Goal: Task Accomplishment & Management: Manage account settings

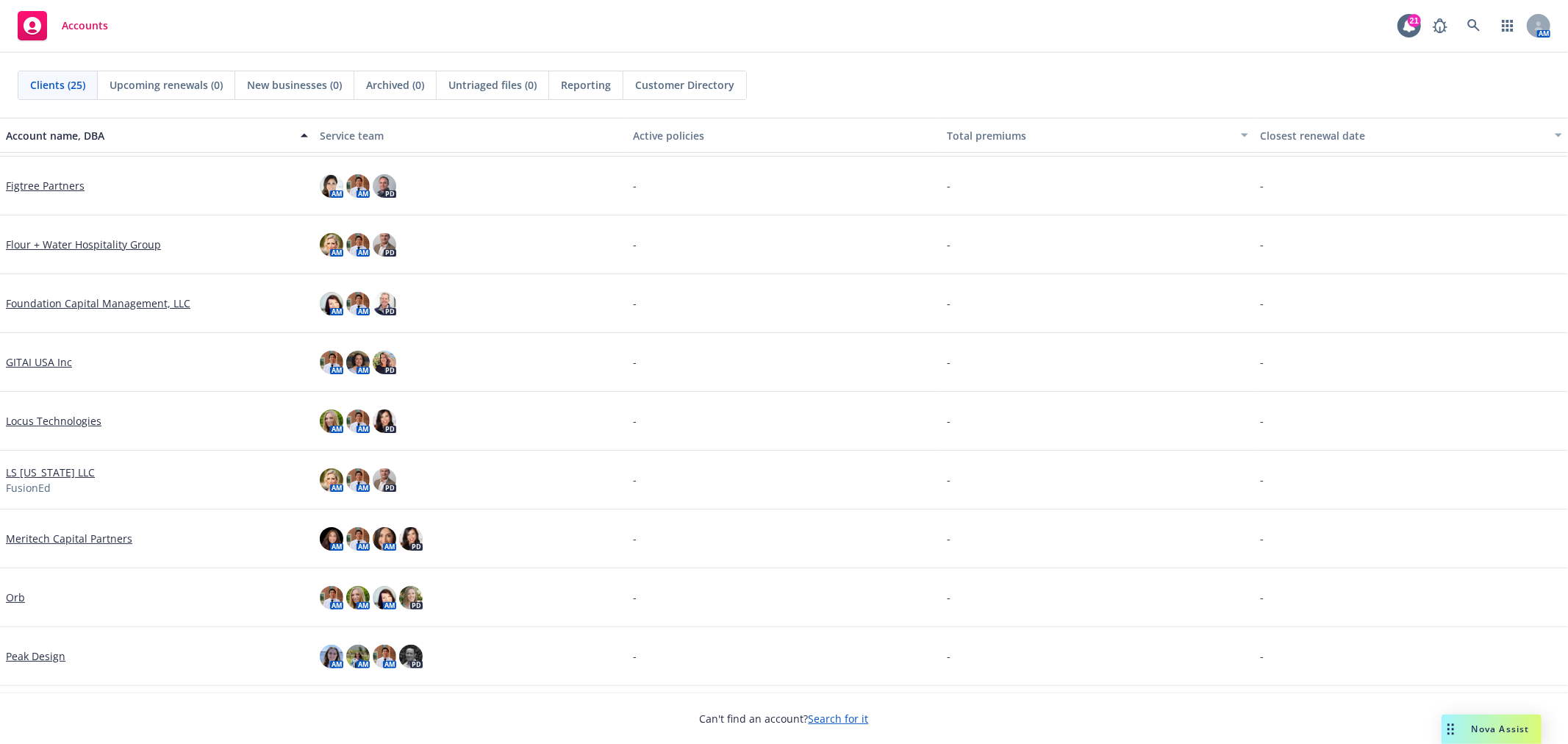
scroll to position [653, 0]
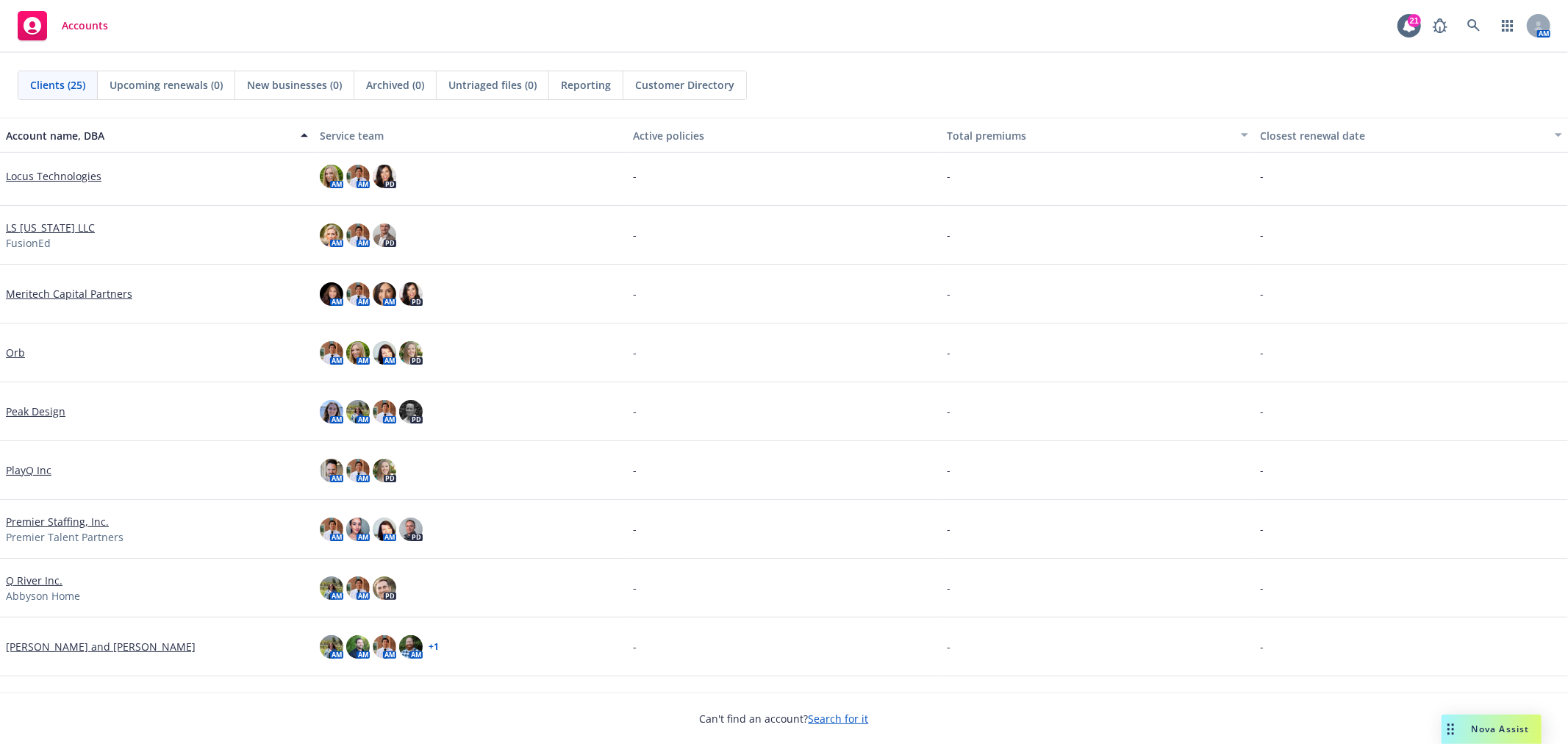
click at [15, 342] on div "Orb" at bounding box center [156, 353] width 314 height 59
click at [12, 348] on link "Orb" at bounding box center [16, 353] width 20 height 16
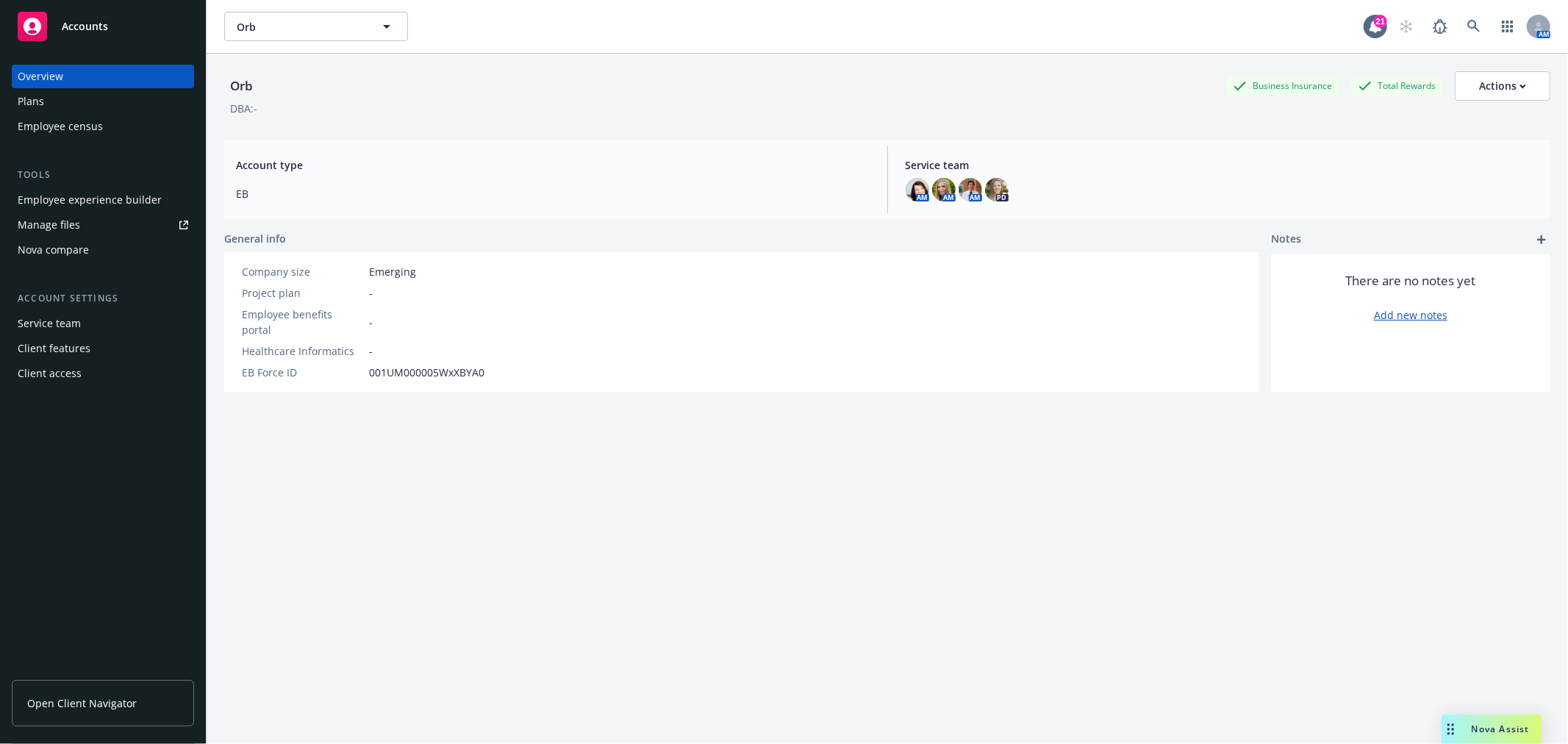
click at [81, 199] on div "Employee experience builder" at bounding box center [89, 199] width 144 height 23
click at [61, 108] on div "Plans" at bounding box center [103, 102] width 170 height 23
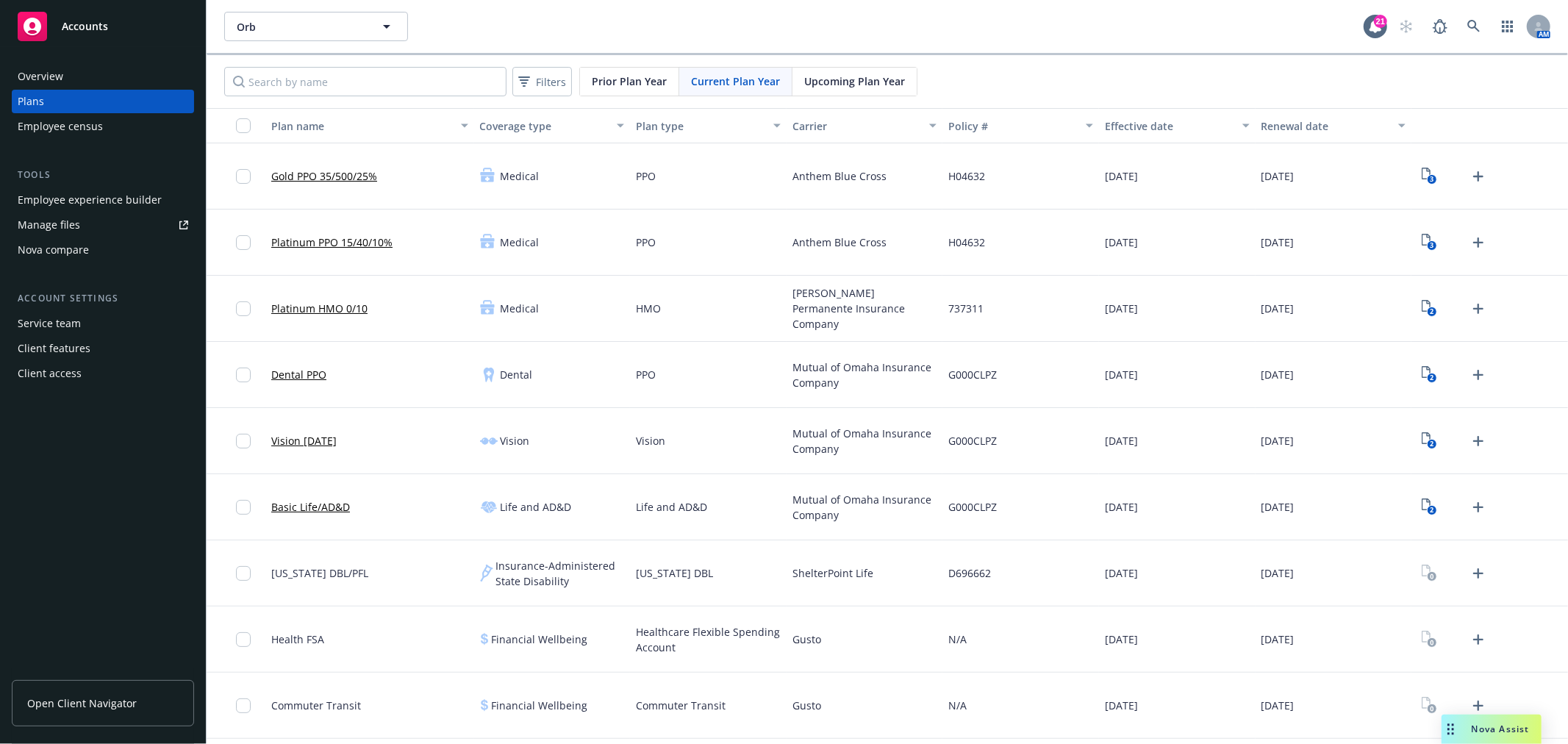
click at [861, 77] on span "Upcoming Plan Year" at bounding box center [854, 81] width 101 height 16
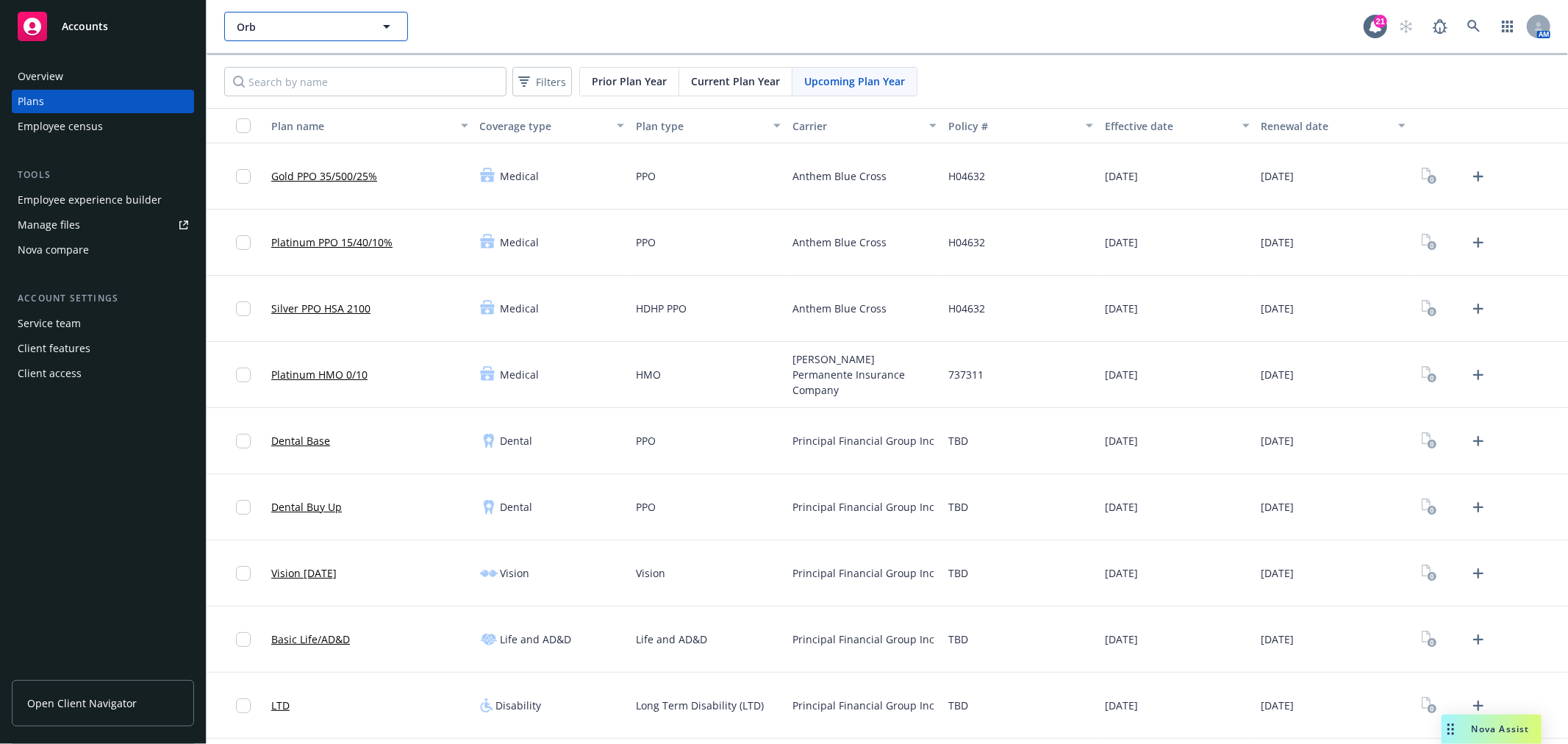
click at [290, 34] on button "Orb" at bounding box center [316, 26] width 184 height 29
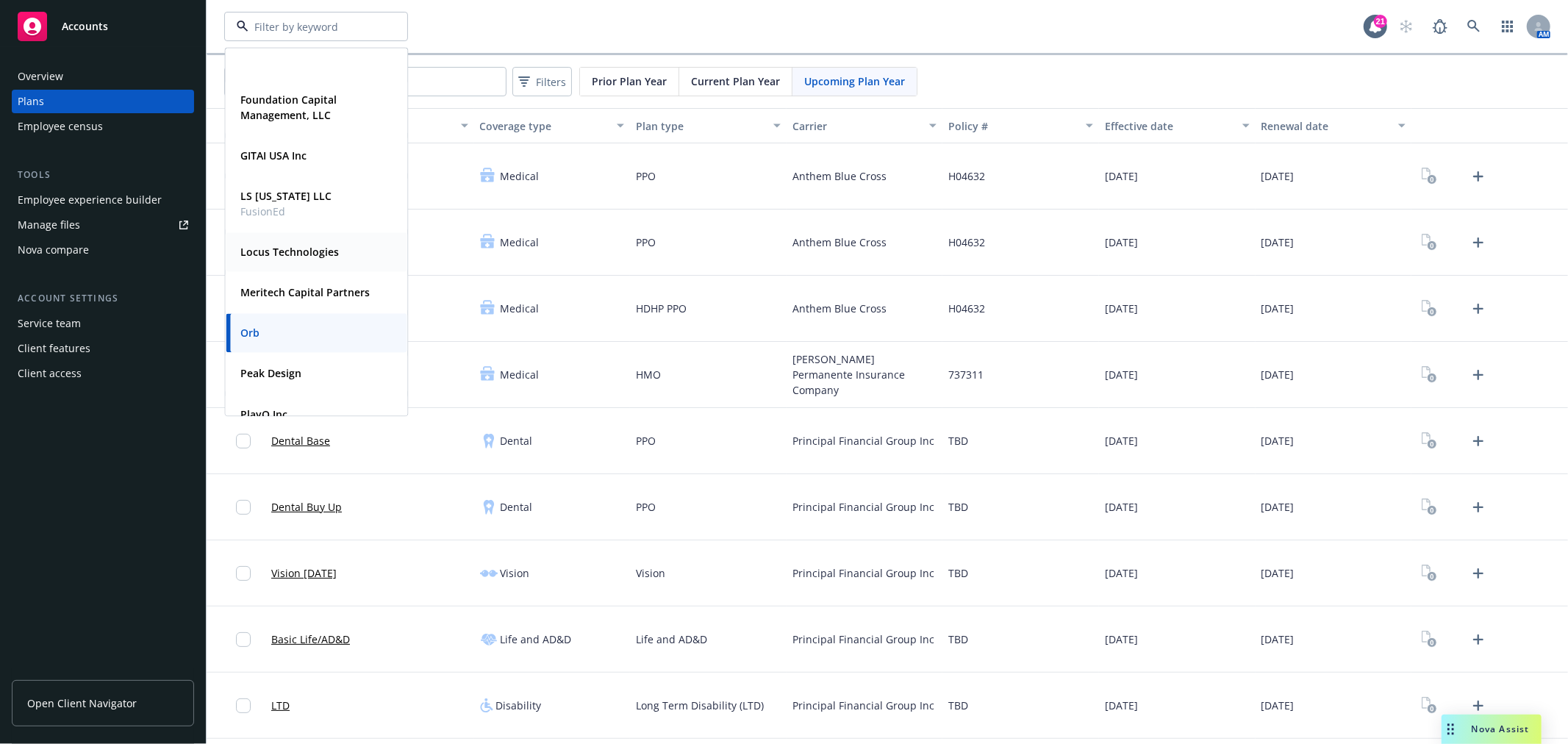
scroll to position [490, 0]
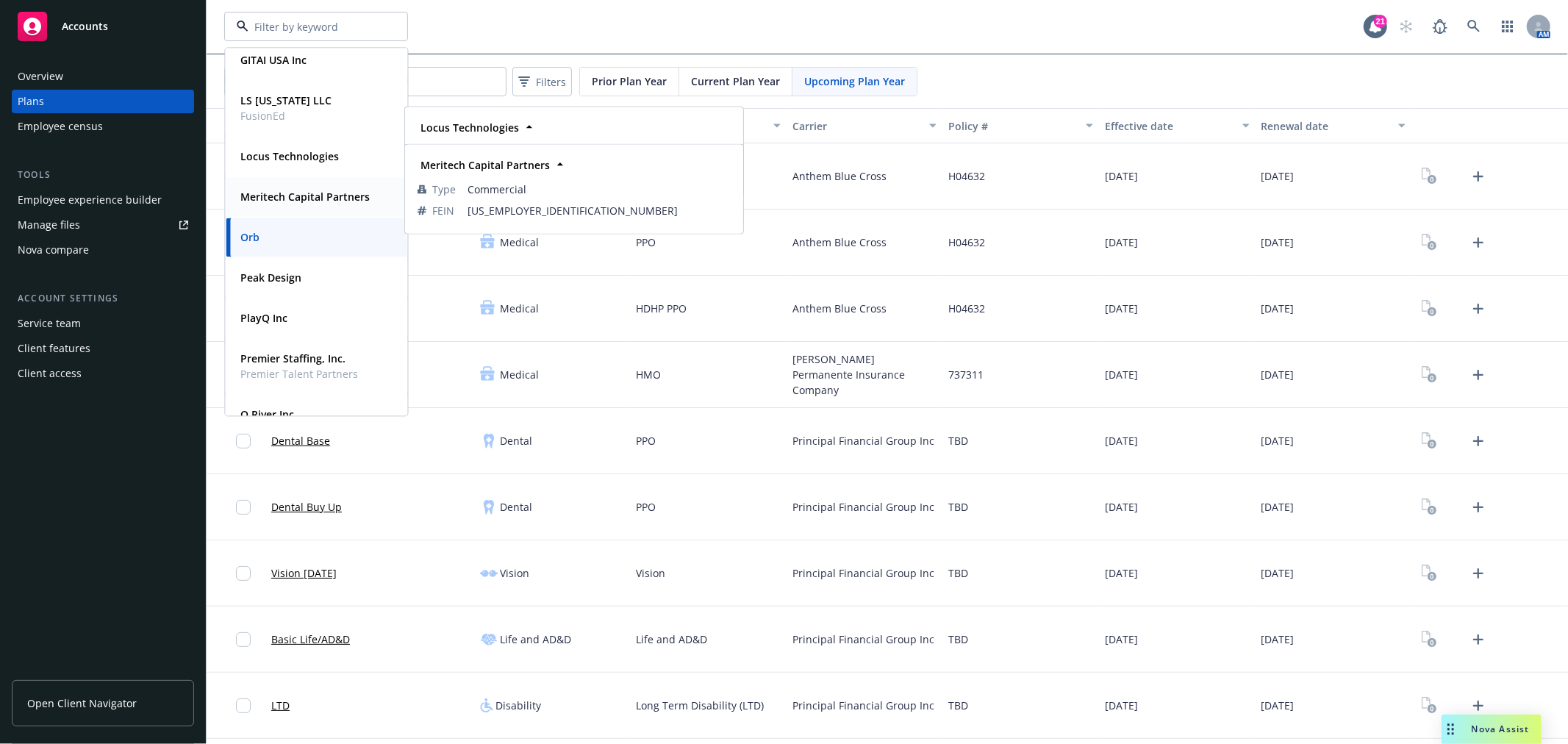
click at [311, 199] on strong "Meritech Capital Partners" at bounding box center [305, 197] width 129 height 14
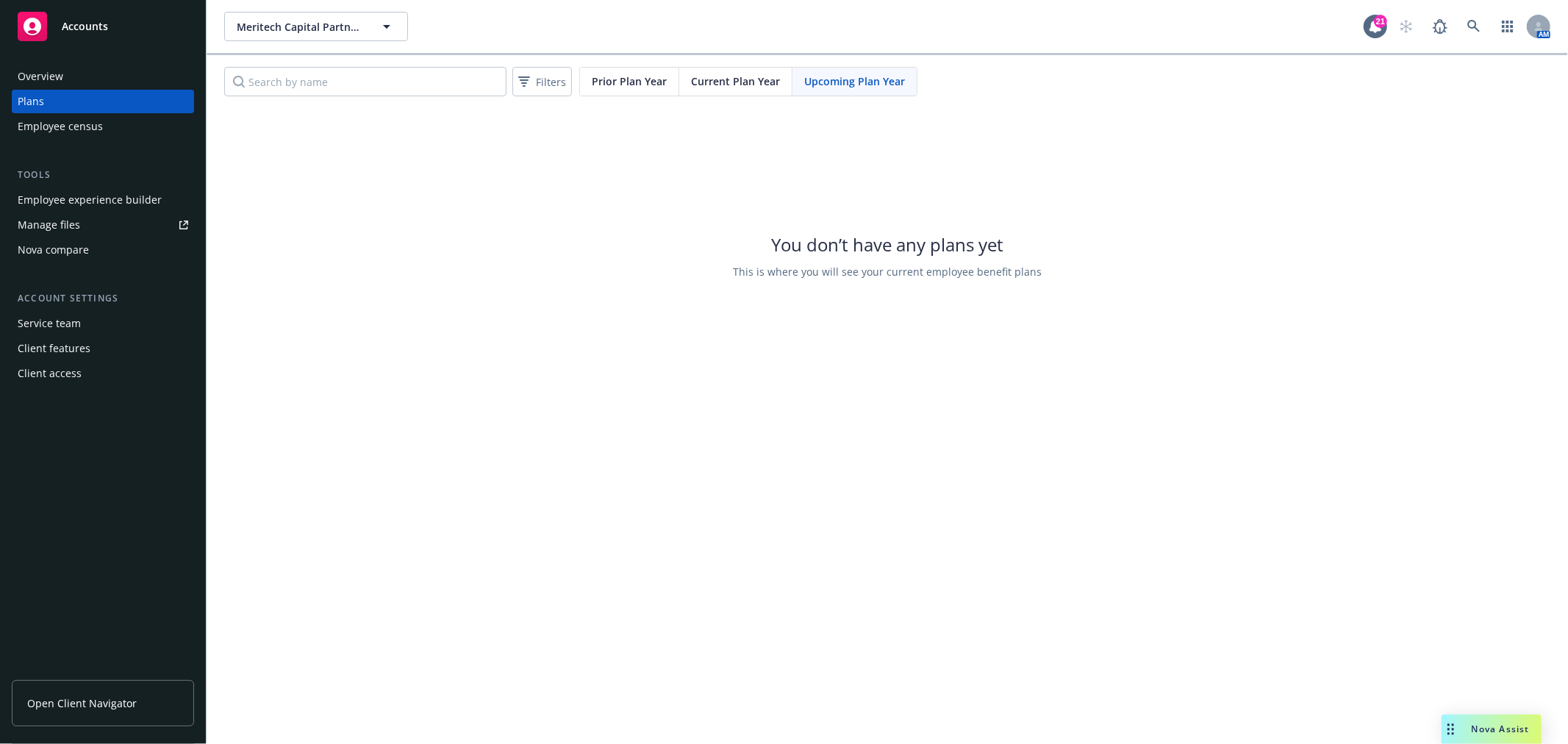
click at [134, 129] on div "Employee census" at bounding box center [103, 126] width 170 height 23
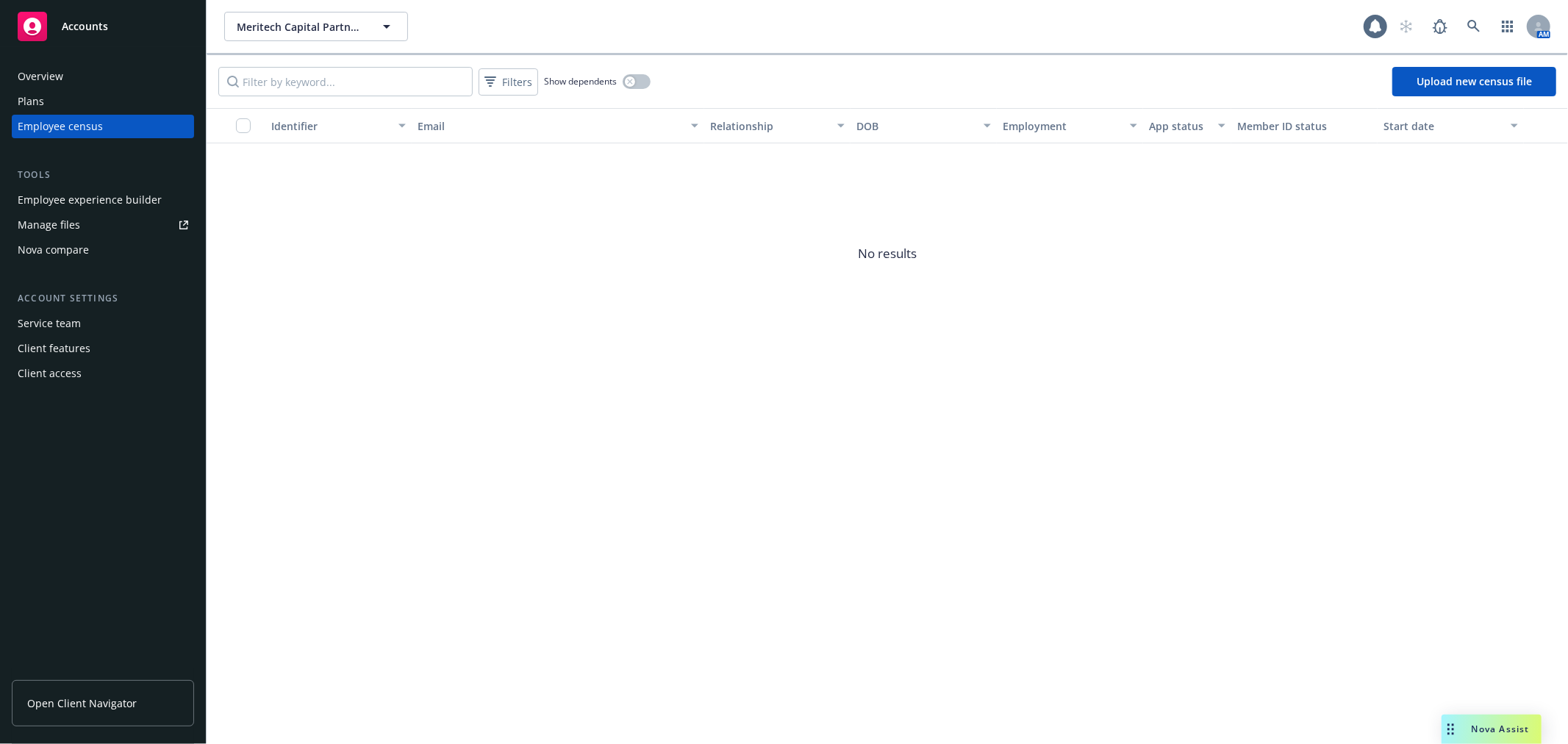
click at [108, 196] on div "Employee experience builder" at bounding box center [89, 199] width 144 height 23
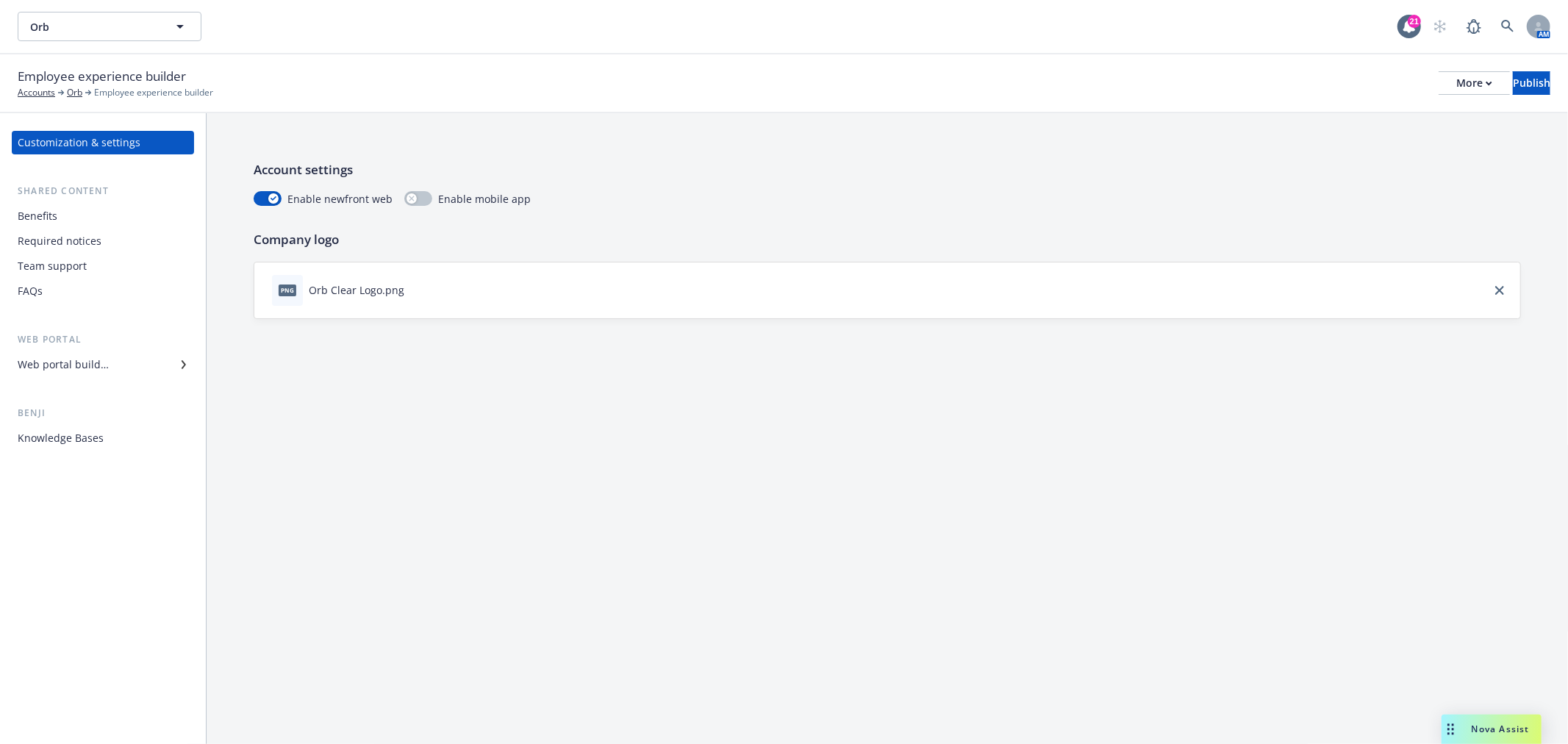
click at [185, 363] on icon at bounding box center [184, 364] width 5 height 9
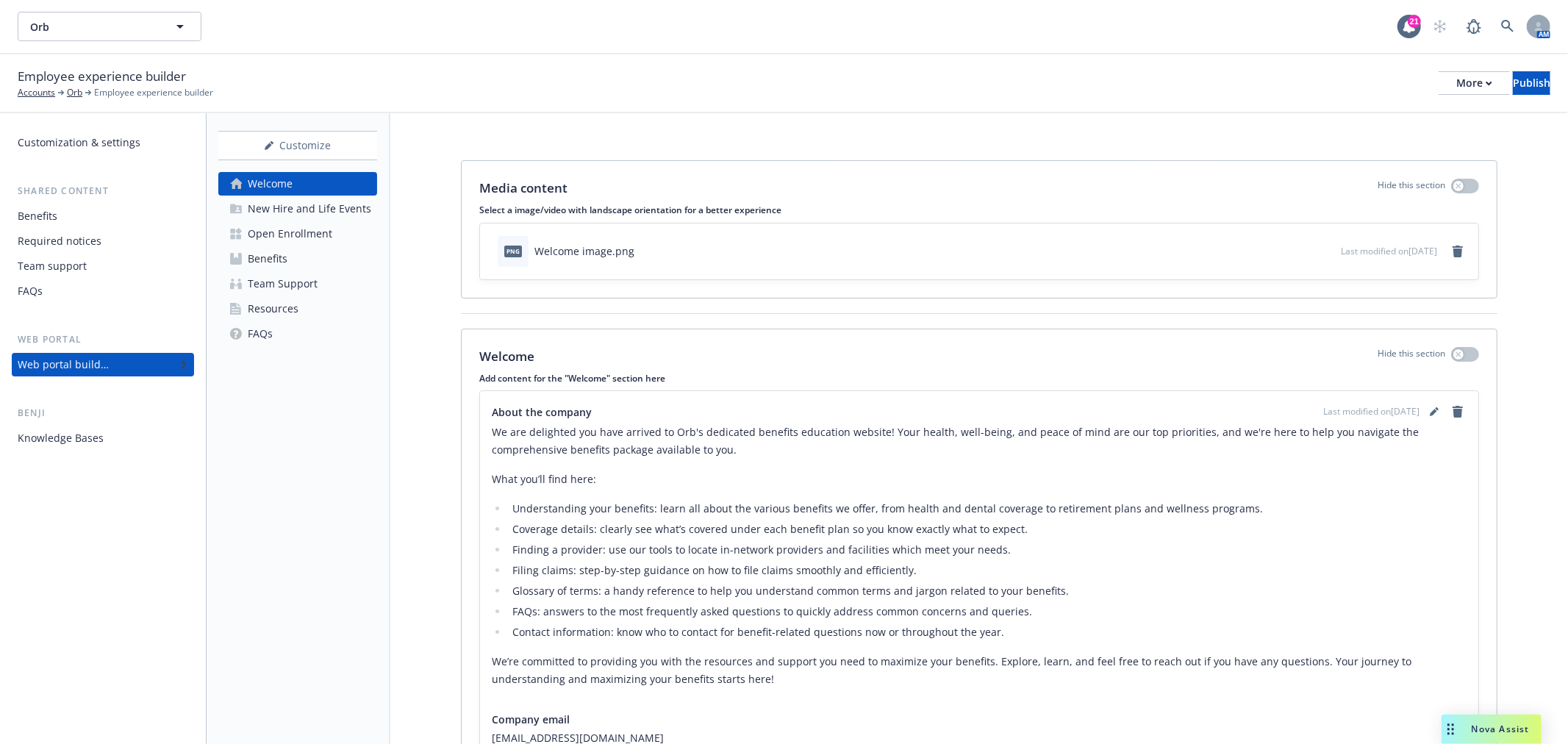
click at [305, 244] on div "Open Enrollment" at bounding box center [289, 234] width 84 height 23
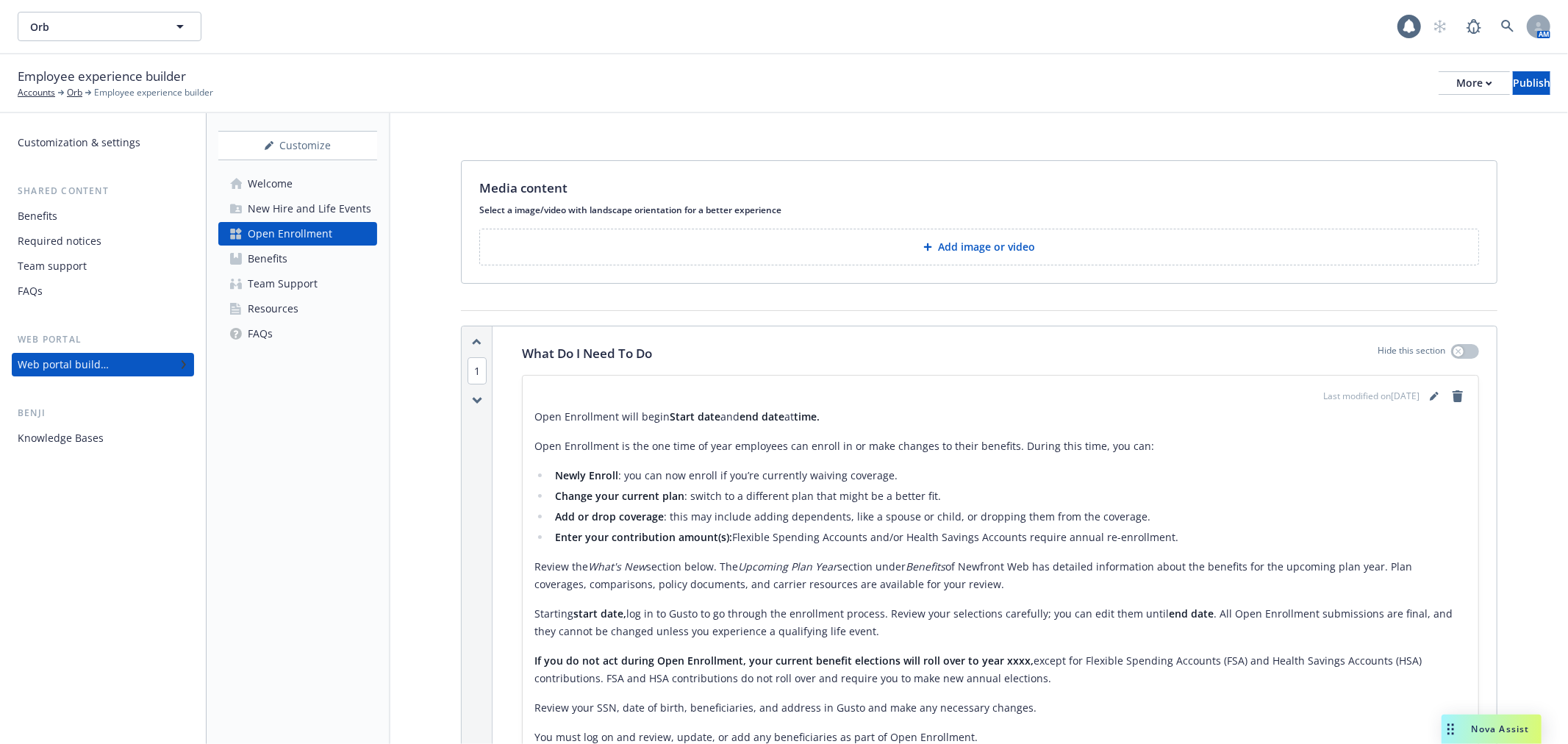
click at [304, 255] on link "Benefits" at bounding box center [297, 259] width 158 height 23
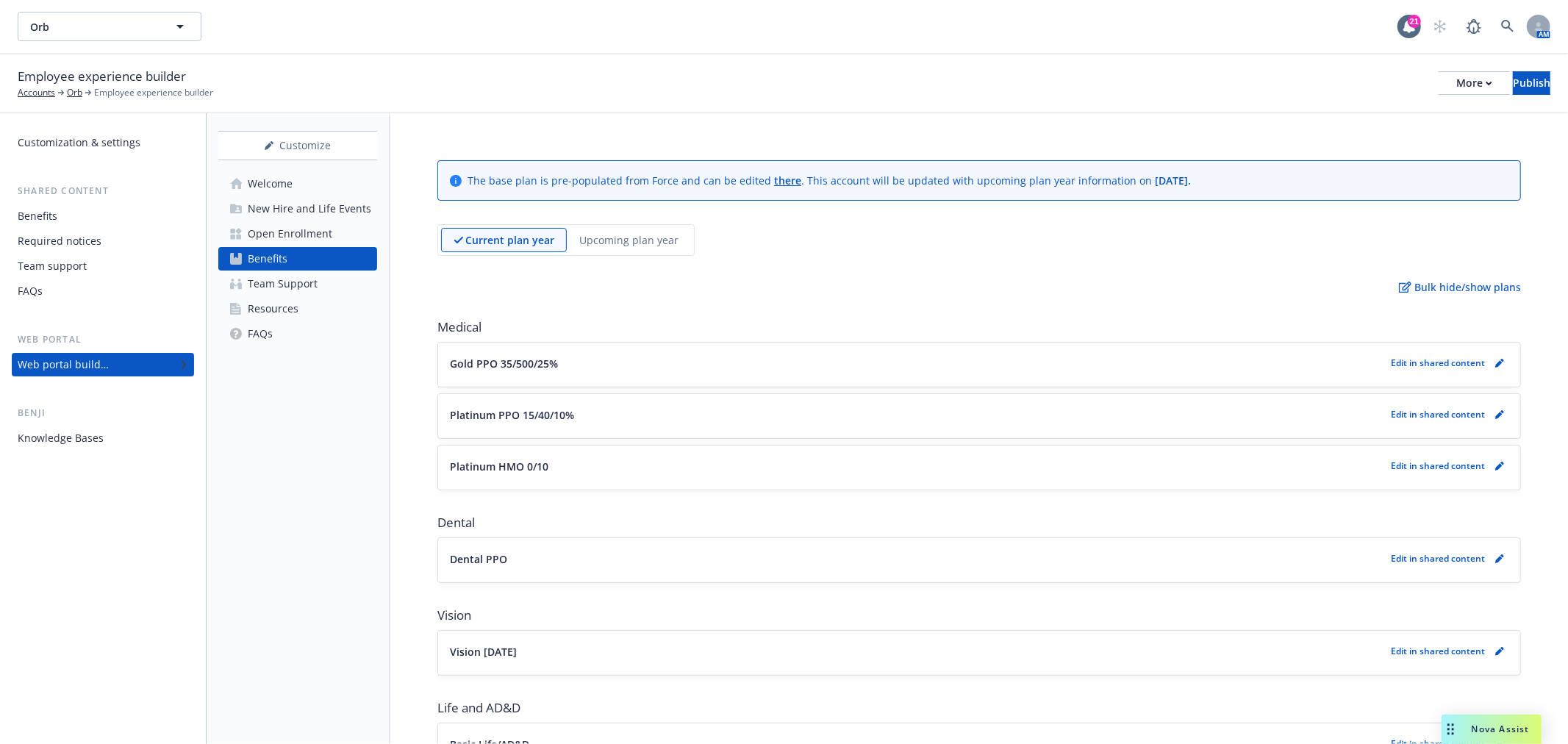
click at [654, 239] on p "Upcoming plan year" at bounding box center [628, 241] width 99 height 16
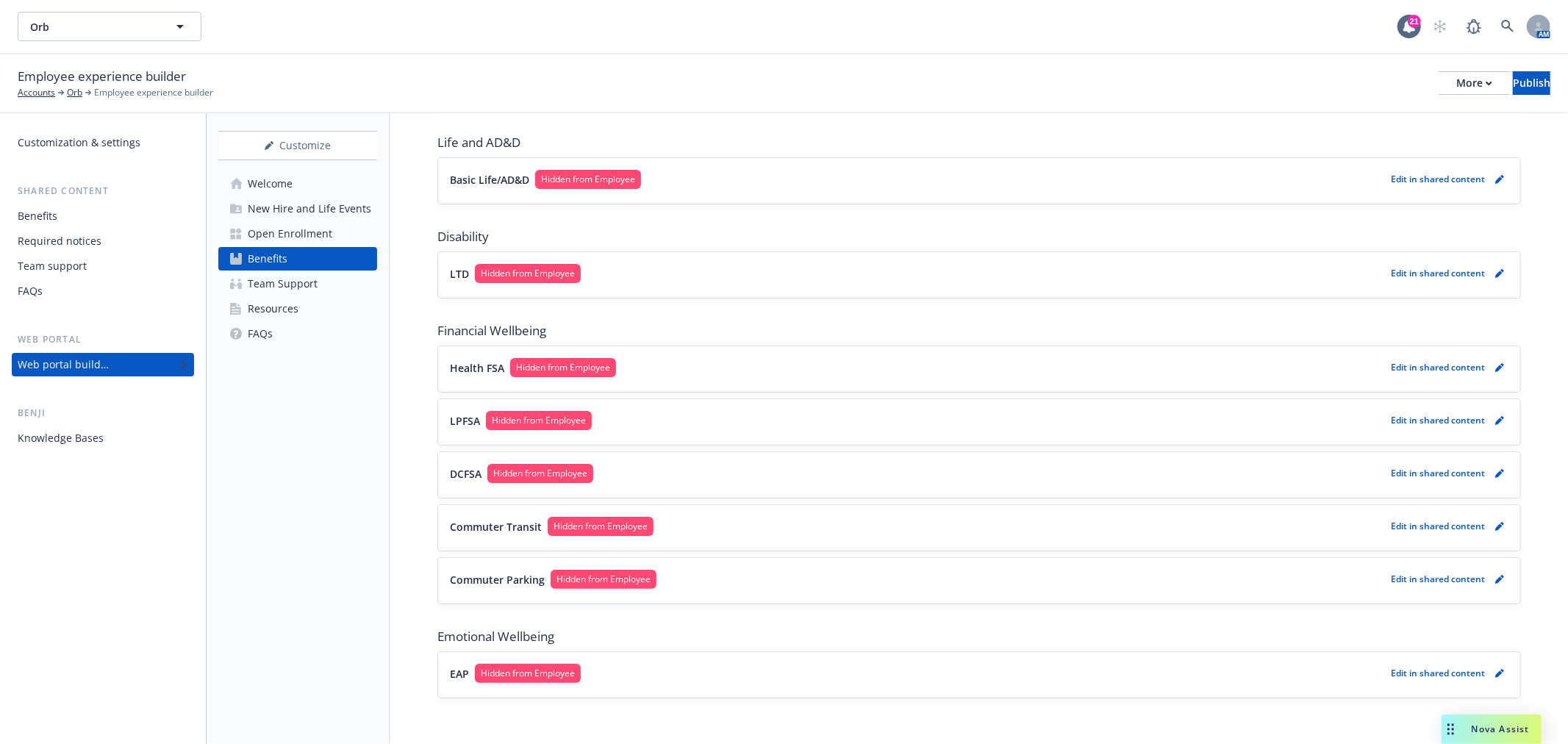
scroll to position [680, 0]
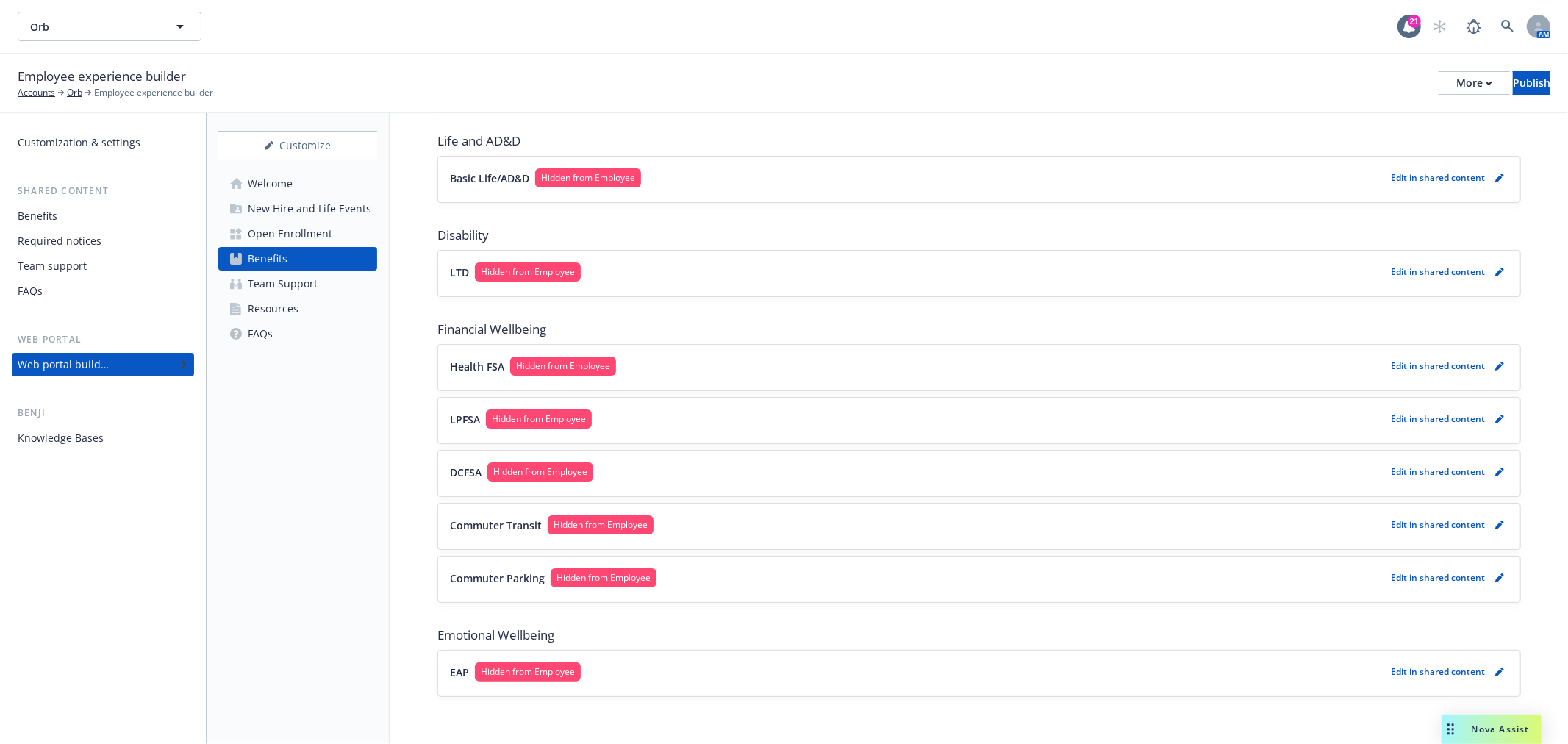
click at [291, 289] on div "Team Support" at bounding box center [282, 284] width 69 height 23
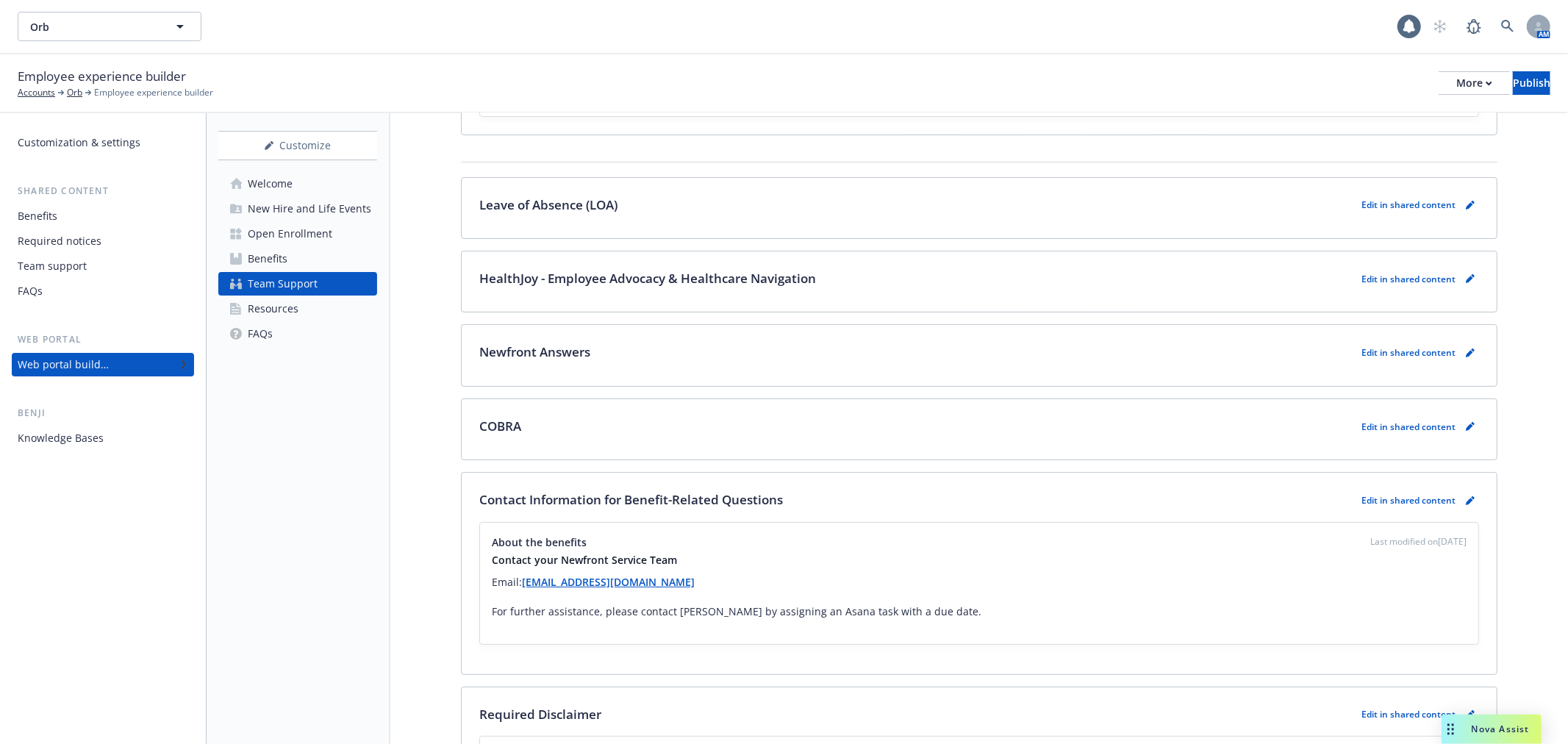
scroll to position [408, 0]
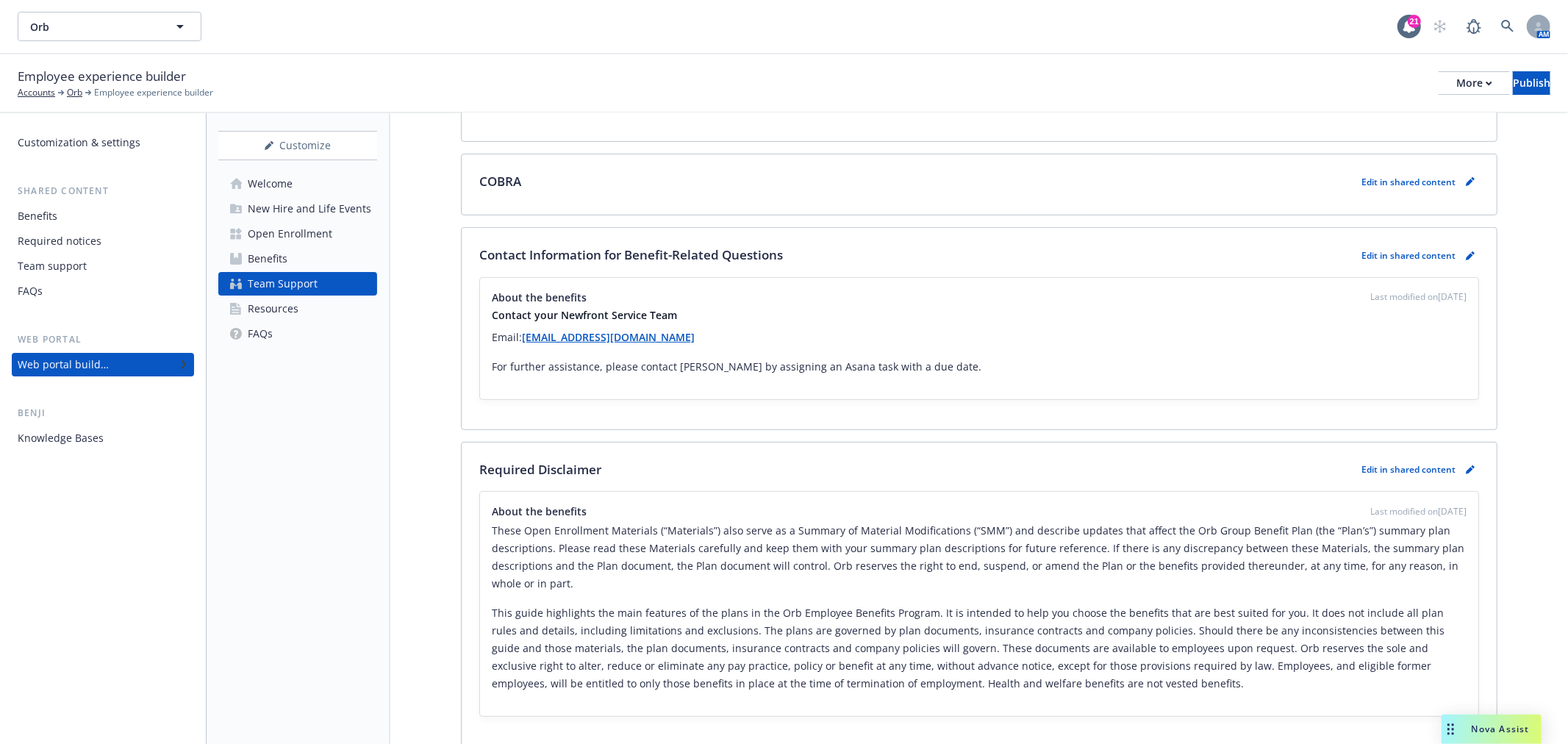
click at [76, 259] on div "Team support" at bounding box center [52, 266] width 69 height 23
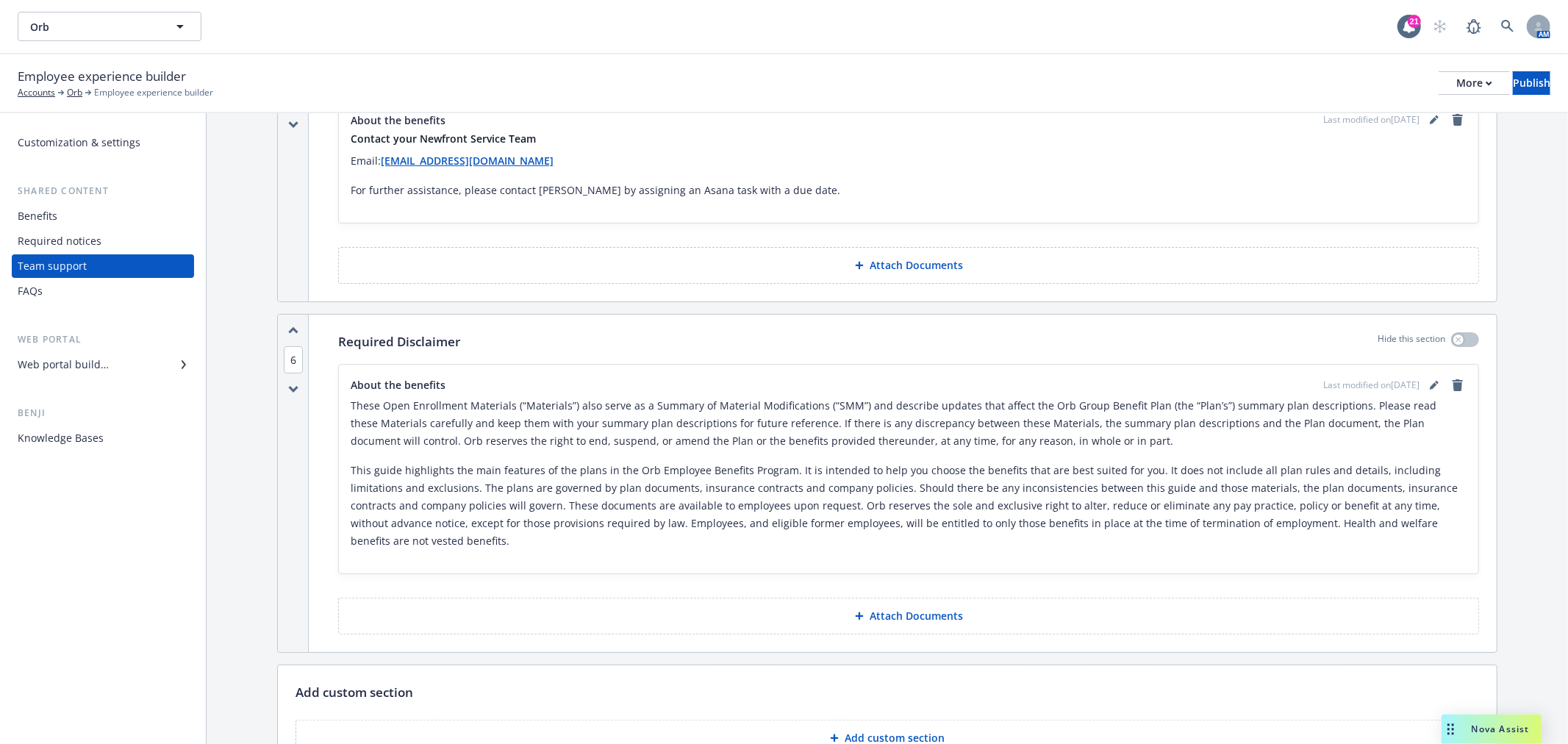
scroll to position [561, 0]
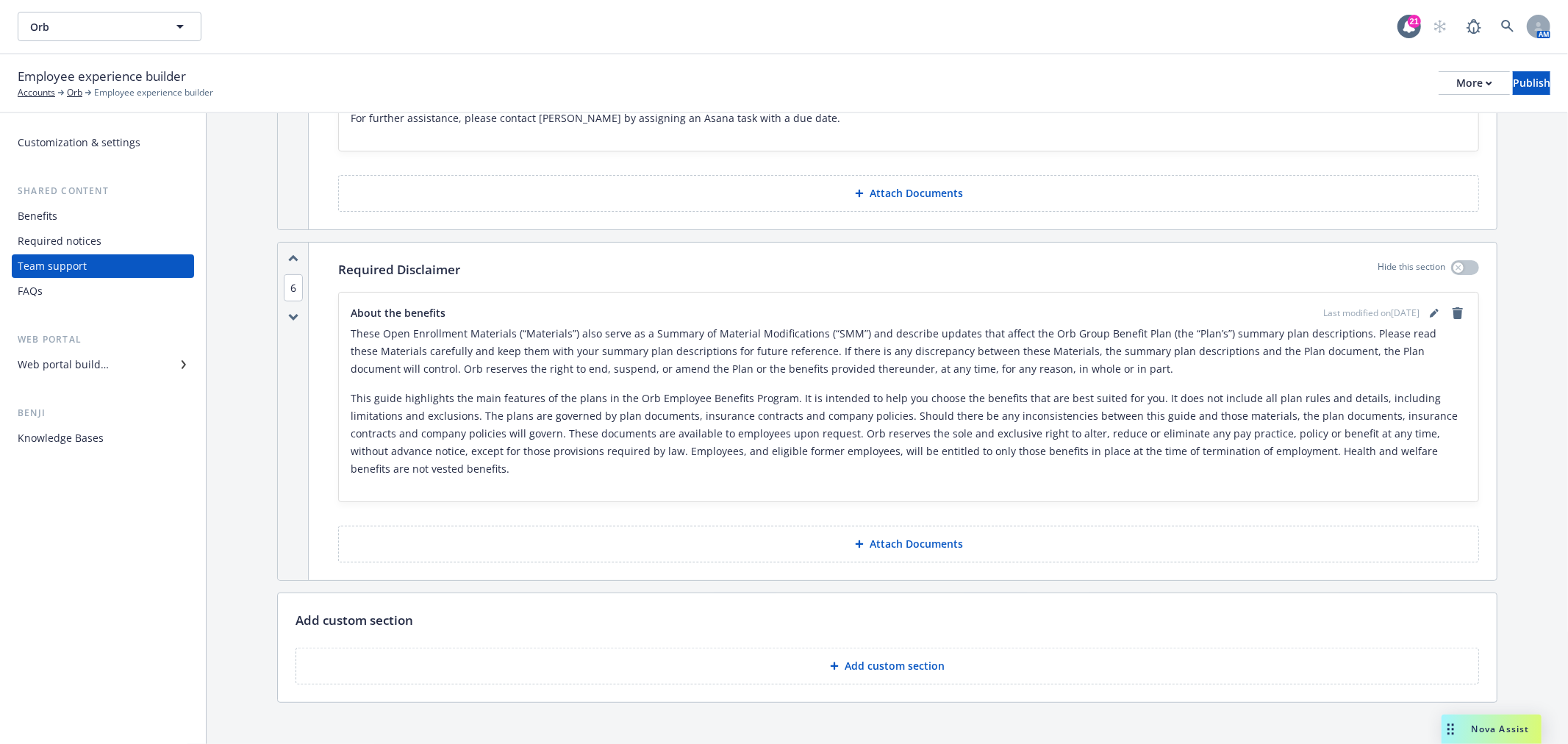
click at [91, 233] on div "Required notices" at bounding box center [60, 241] width 84 height 23
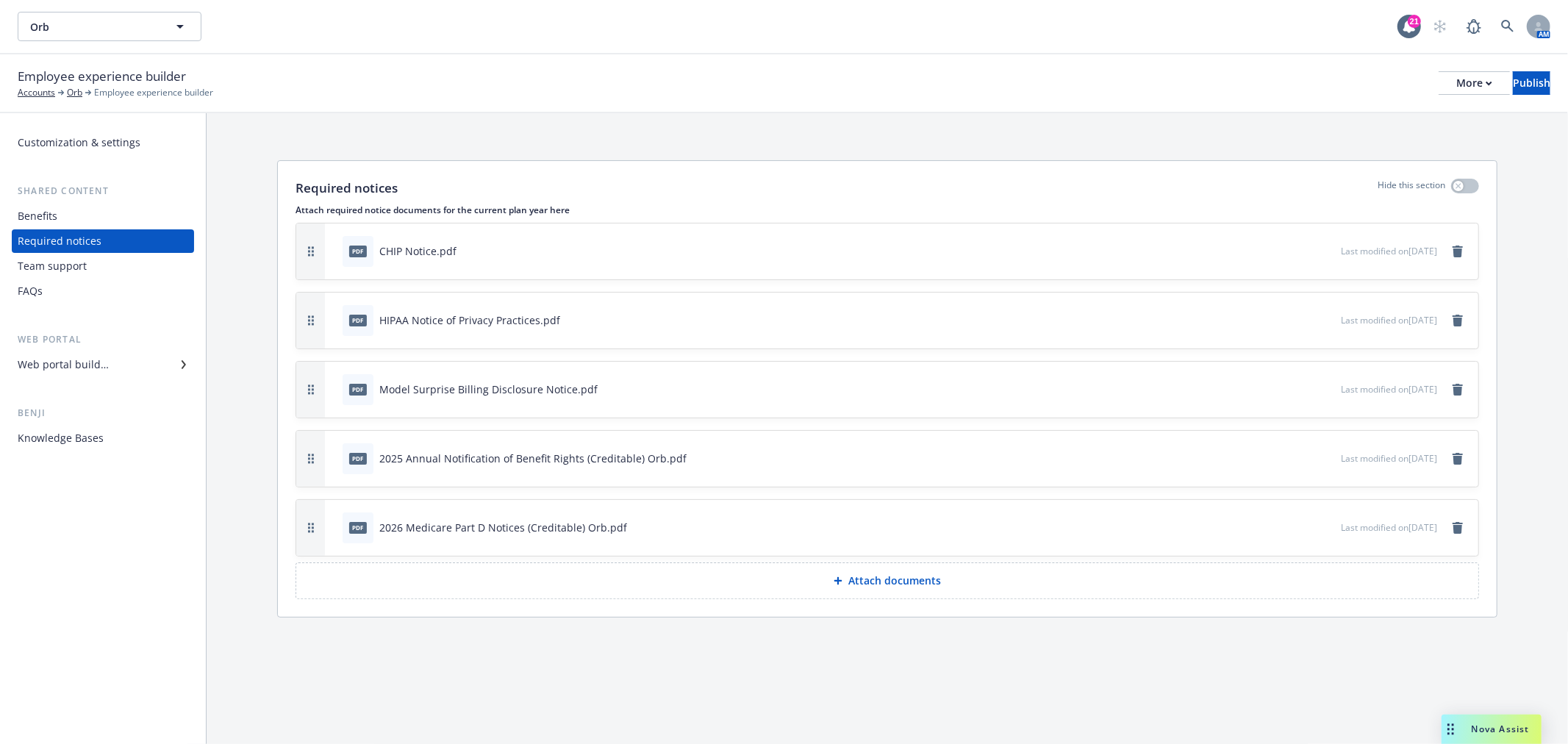
click at [112, 212] on div "Benefits" at bounding box center [103, 216] width 170 height 23
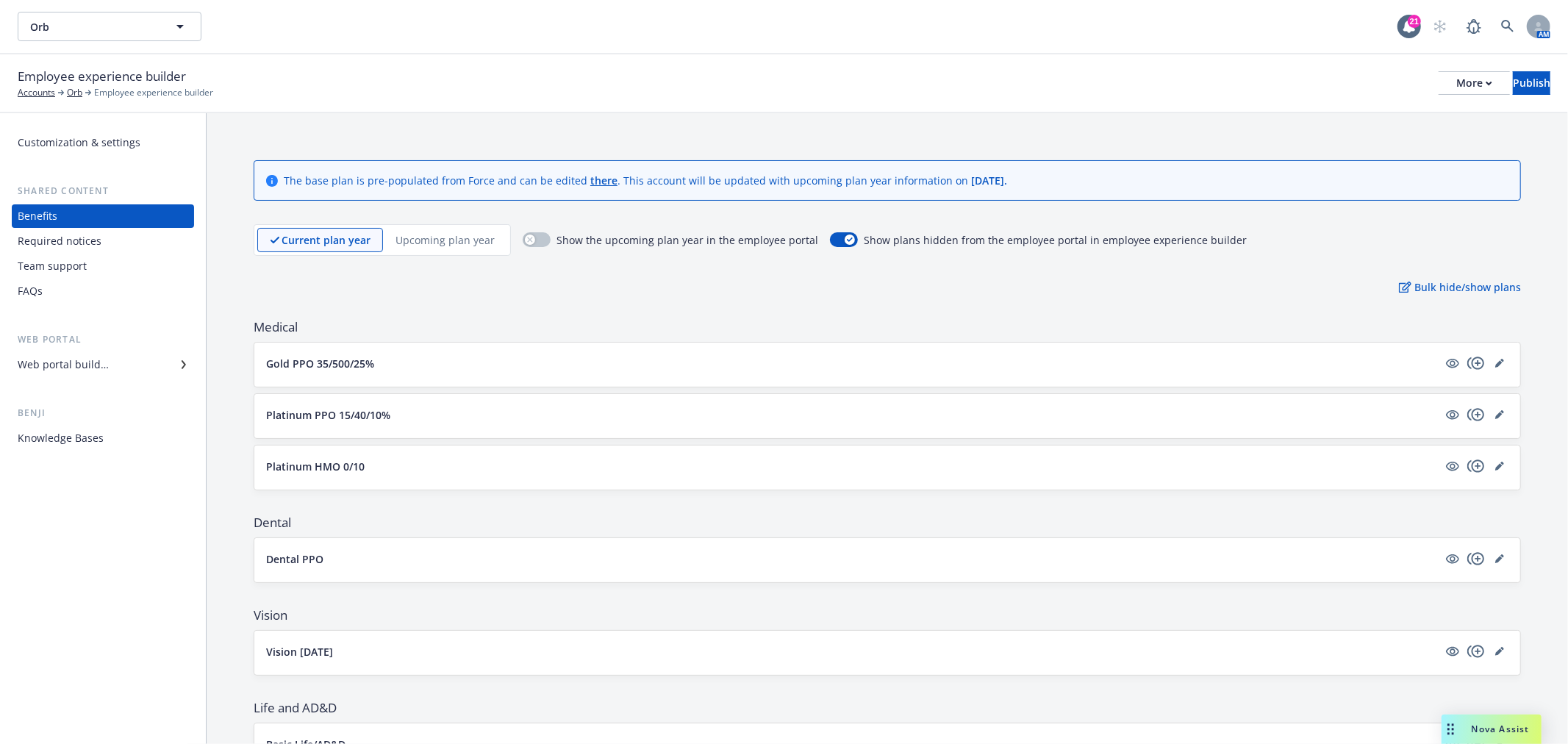
click at [107, 369] on div "Web portal builder" at bounding box center [63, 365] width 91 height 23
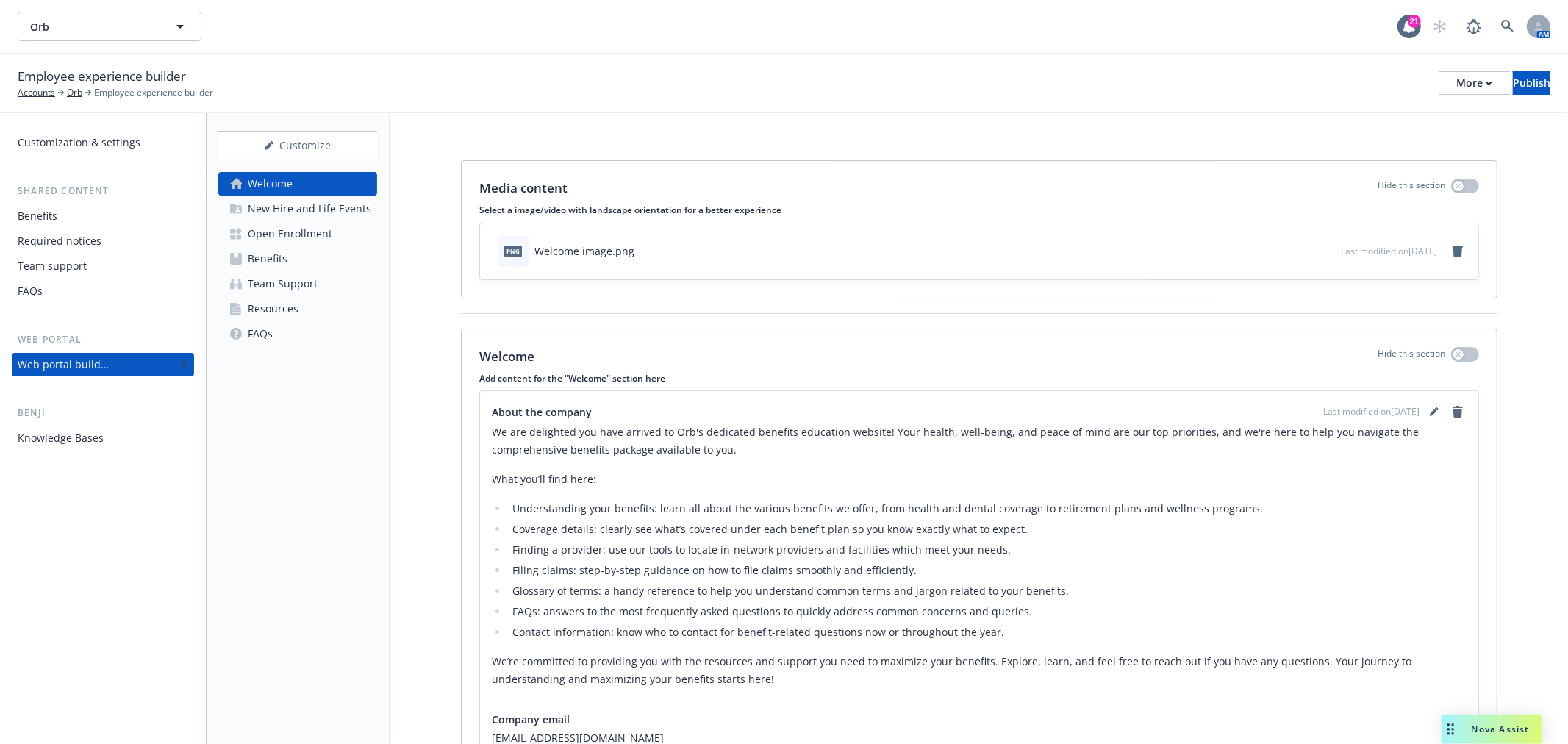
click at [297, 224] on div "Open Enrollment" at bounding box center [289, 234] width 84 height 23
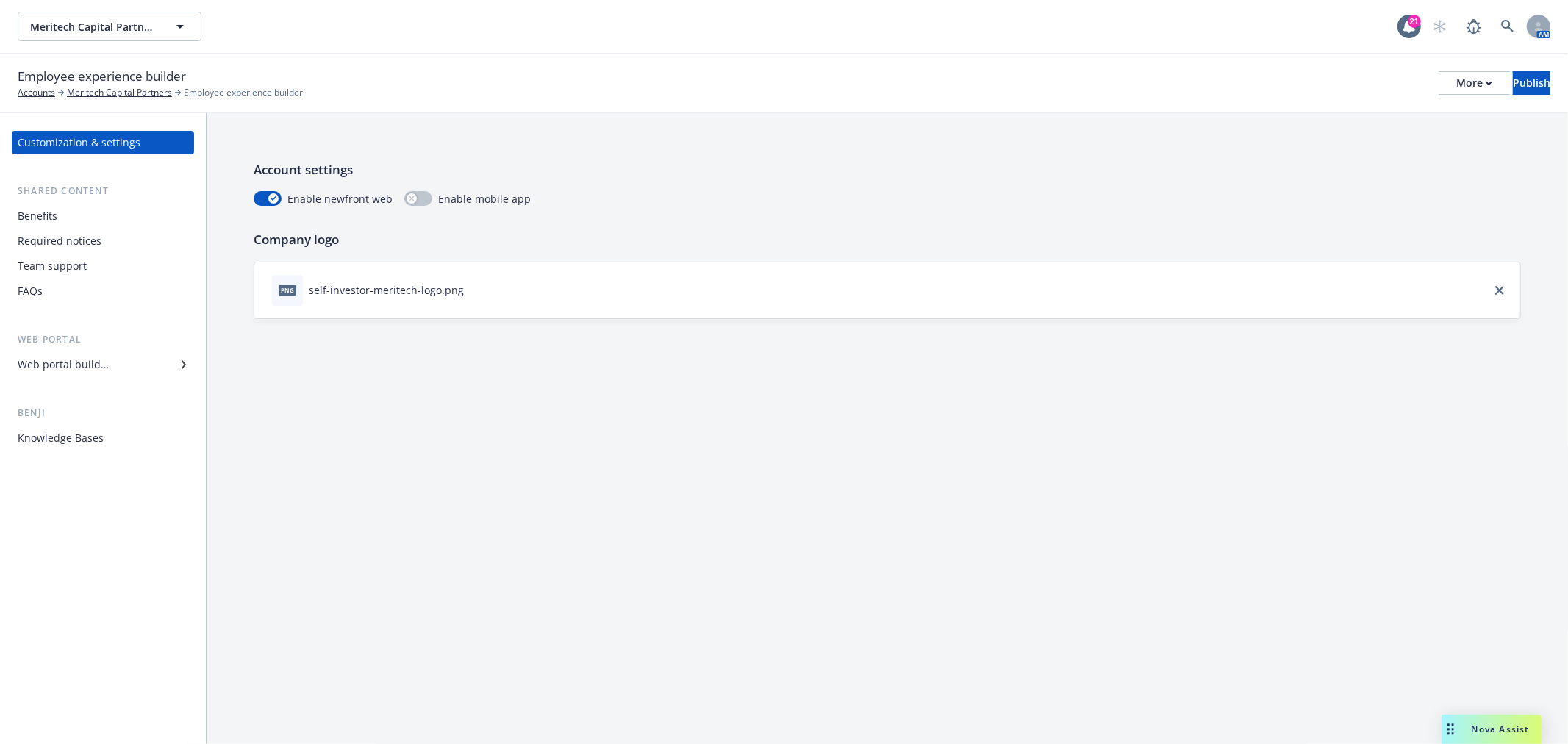
click at [52, 241] on div "Required notices" at bounding box center [60, 241] width 84 height 23
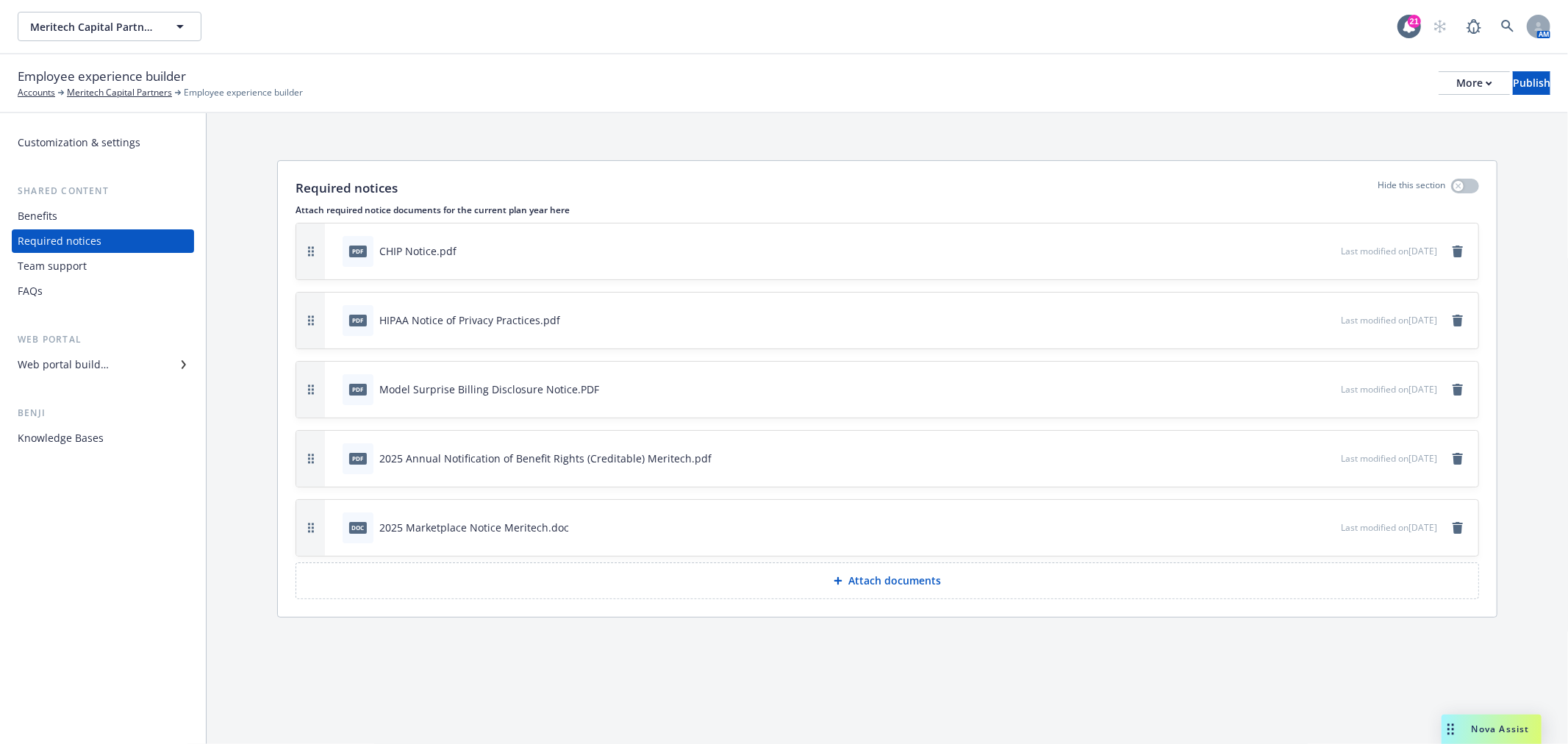
click at [865, 576] on p "Attach documents" at bounding box center [894, 580] width 93 height 15
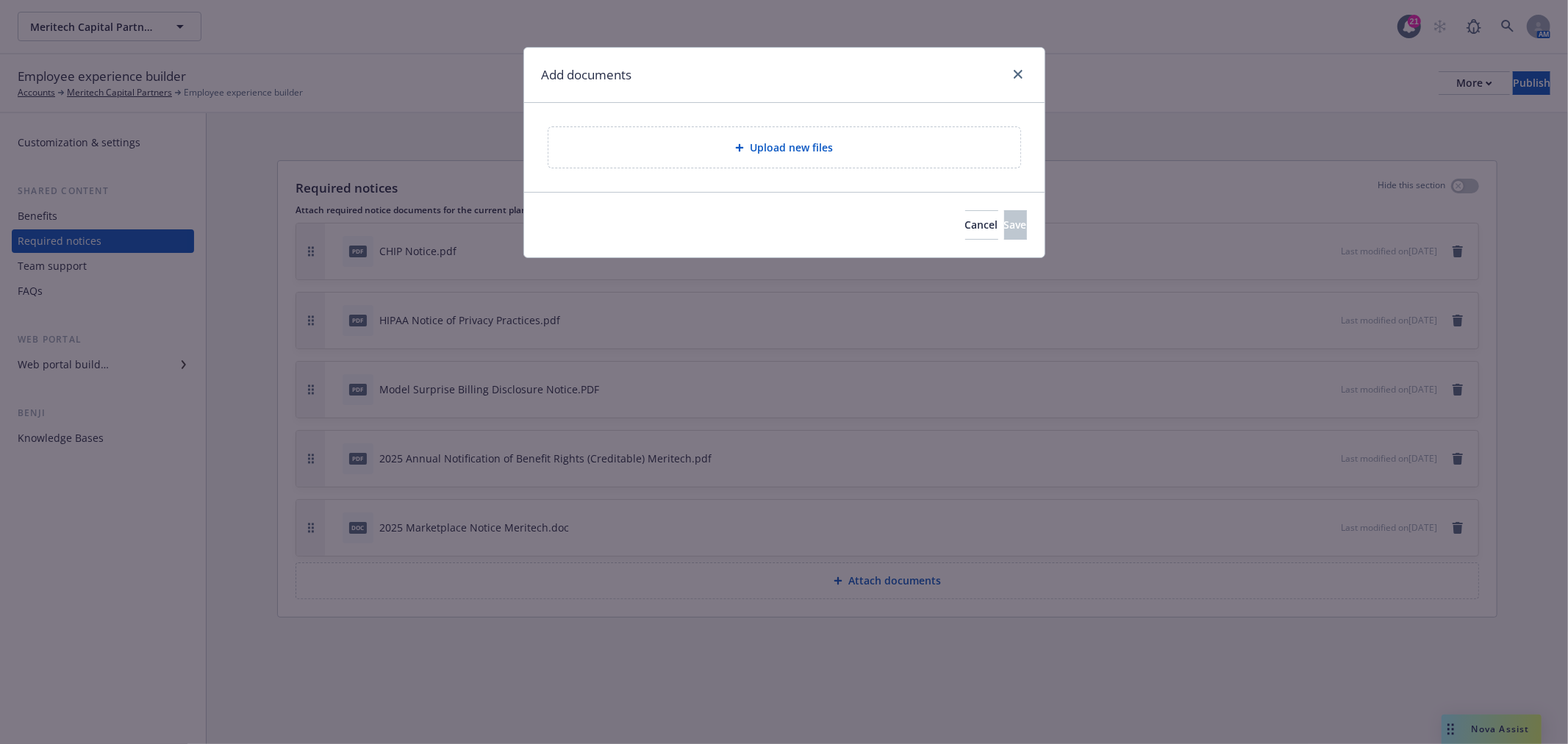
click at [795, 158] on div "Upload new files" at bounding box center [784, 147] width 472 height 40
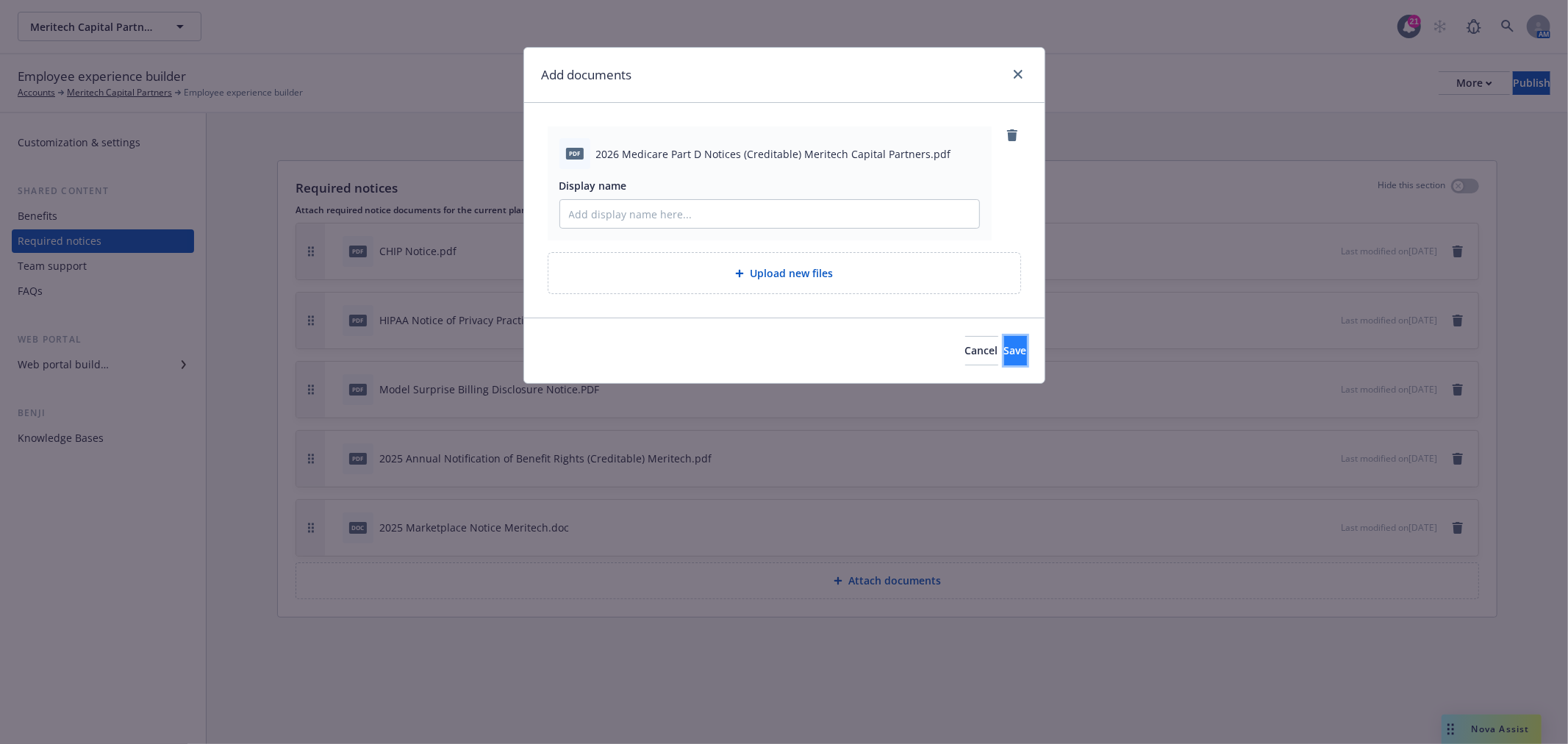
click at [1004, 347] on span "Save" at bounding box center [1015, 350] width 22 height 14
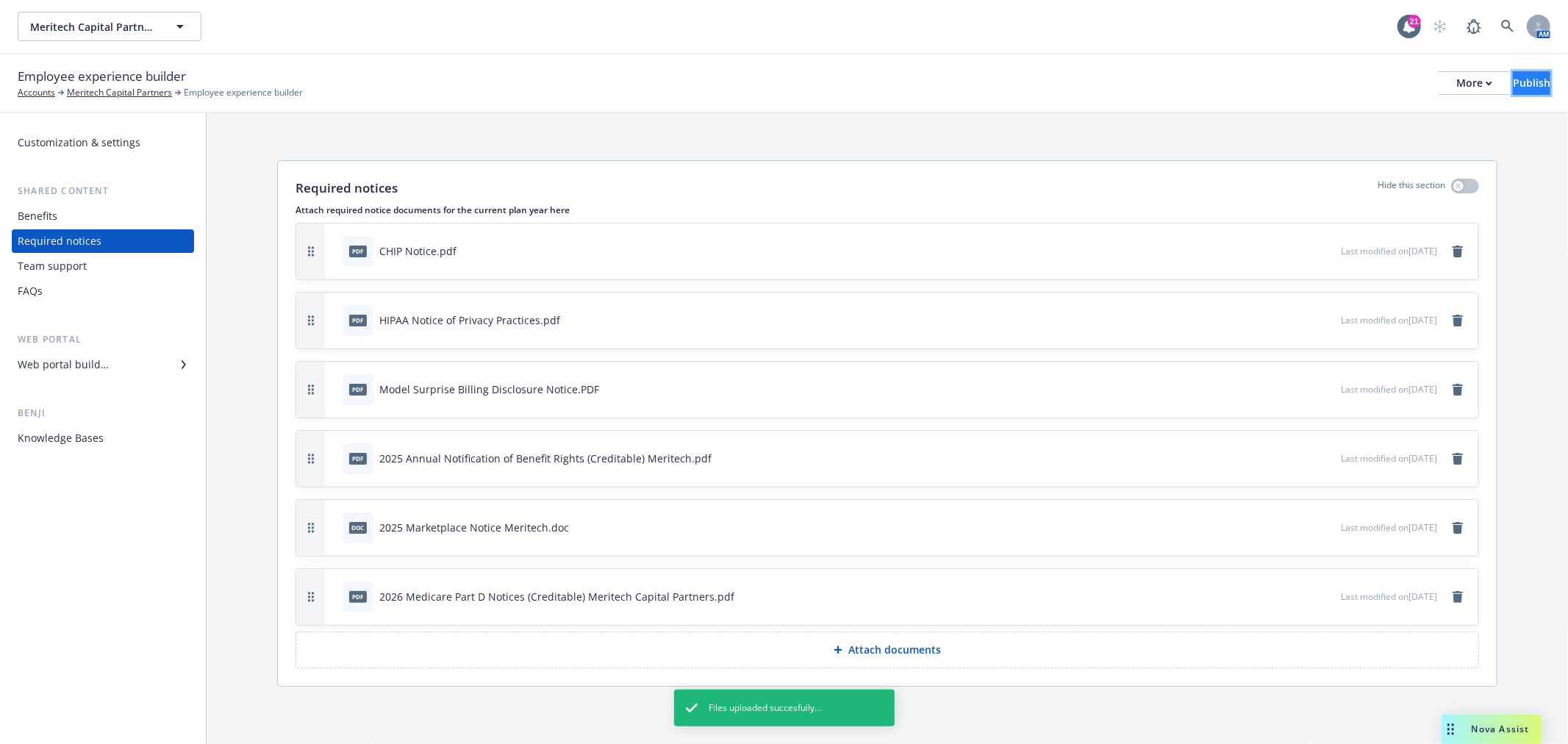
click at [1515, 78] on div "Publish" at bounding box center [1531, 83] width 37 height 22
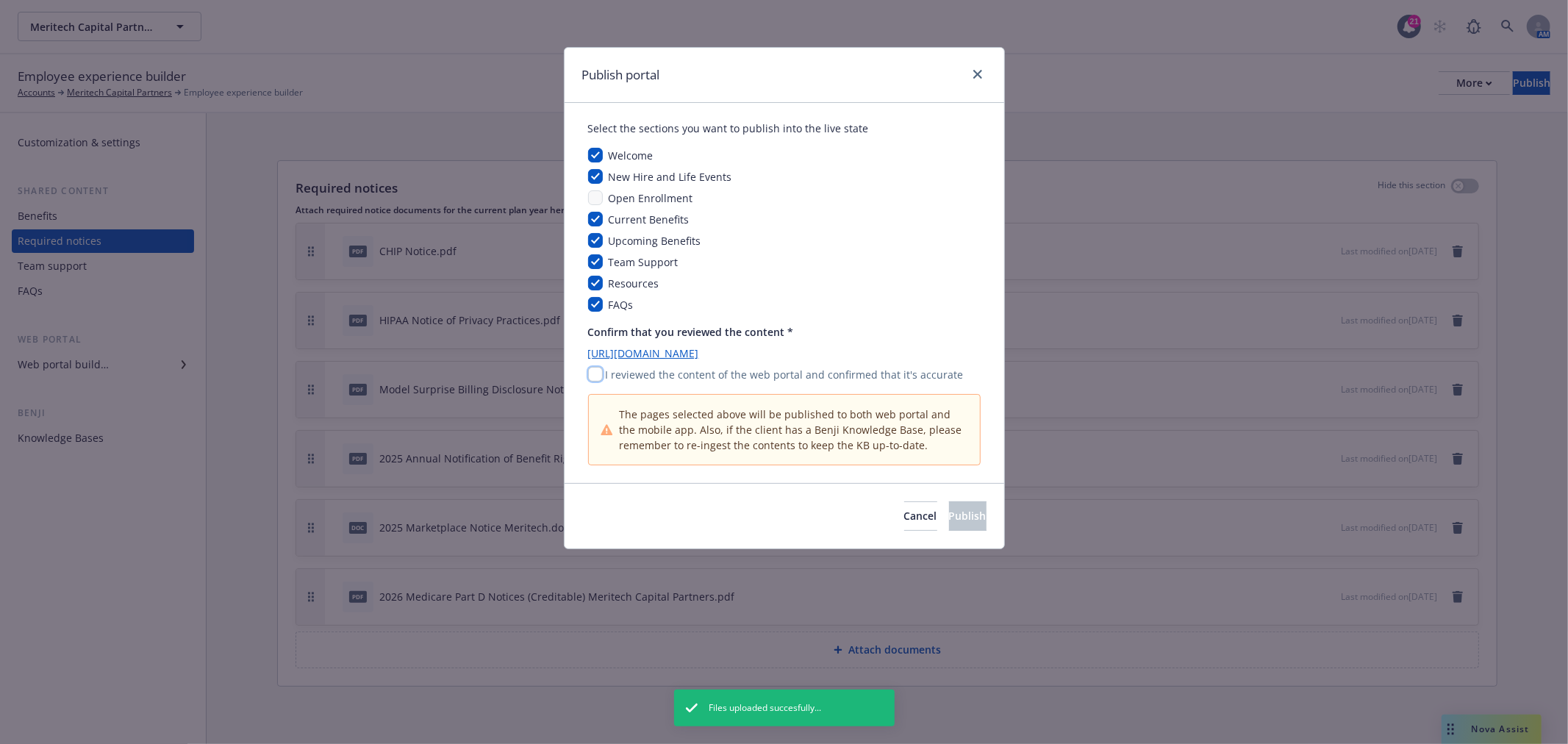
click at [592, 372] on input "checkbox" at bounding box center [594, 373] width 15 height 15
checkbox input "true"
click at [593, 239] on input "checkbox" at bounding box center [594, 240] width 15 height 15
checkbox input "false"
click at [949, 508] on button "Publish" at bounding box center [968, 516] width 37 height 29
